Goal: Information Seeking & Learning: Learn about a topic

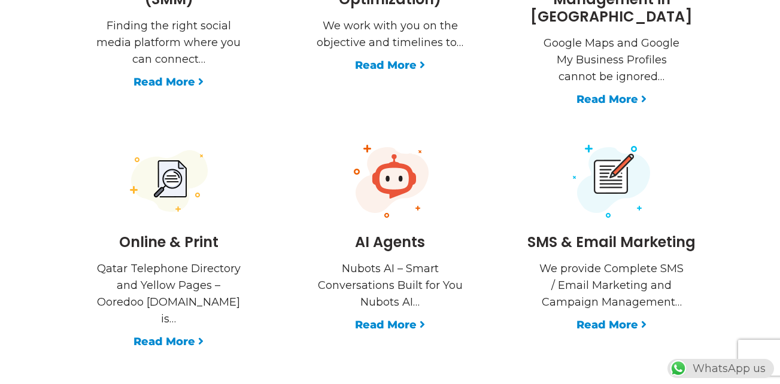
scroll to position [1891, 0]
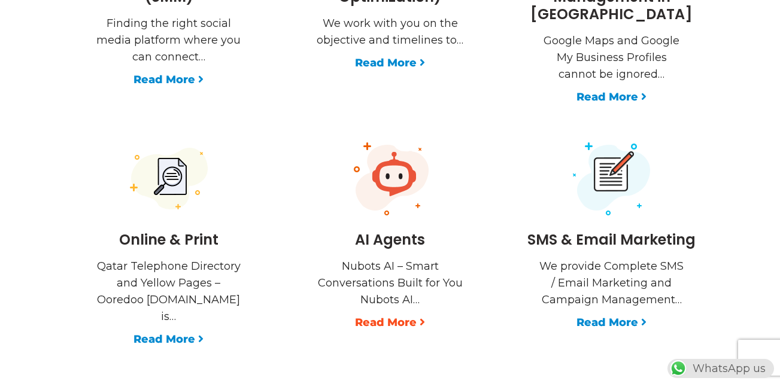
click at [388, 314] on link "Read More" at bounding box center [390, 322] width 70 height 17
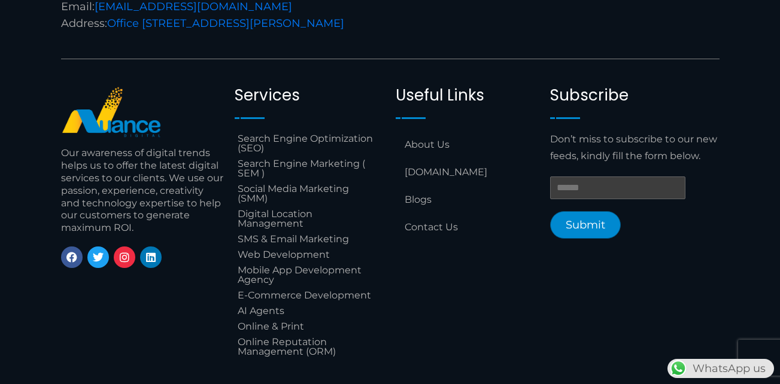
scroll to position [2034, 0]
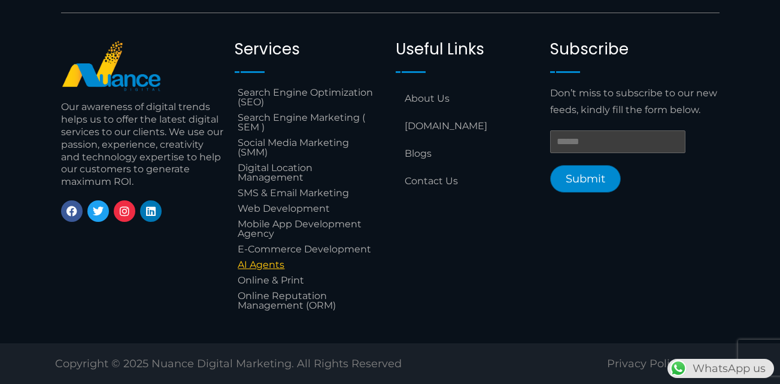
click at [277, 272] on link "AI Agents" at bounding box center [309, 265] width 149 height 16
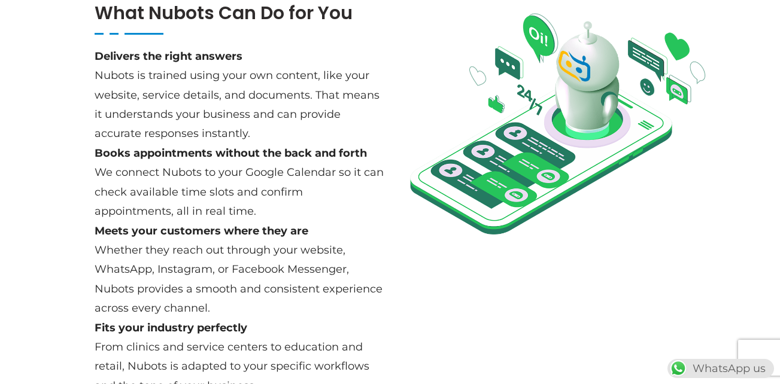
scroll to position [431, 0]
